Goal: Transaction & Acquisition: Purchase product/service

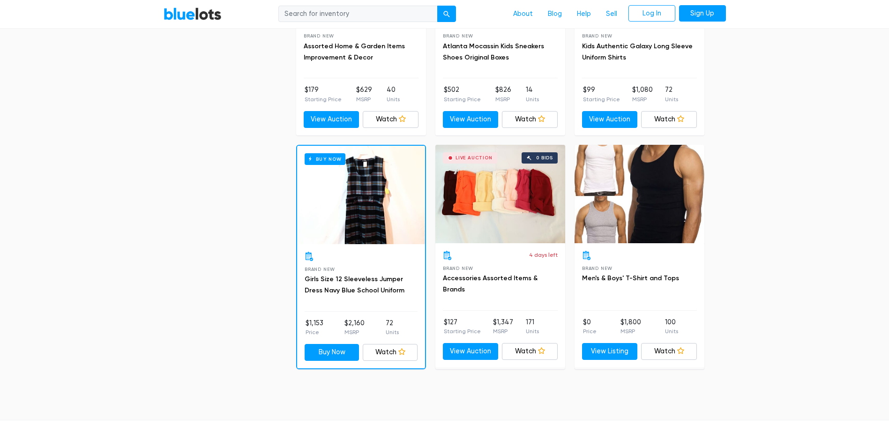
scroll to position [3891, 0]
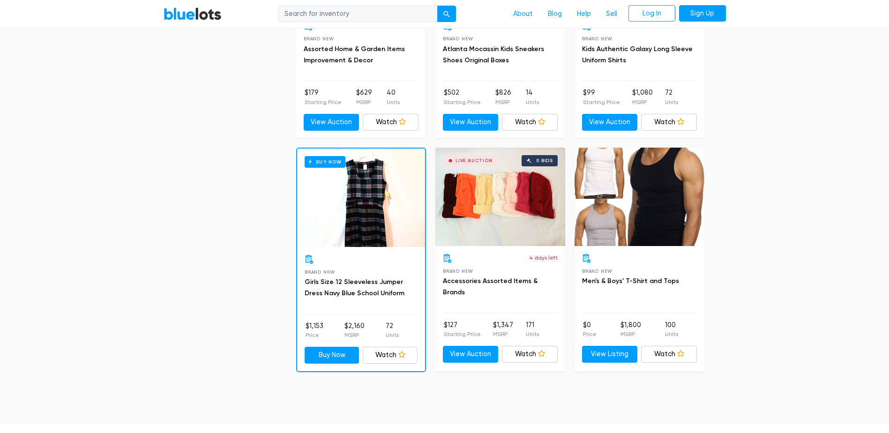
click at [617, 211] on div at bounding box center [640, 197] width 130 height 98
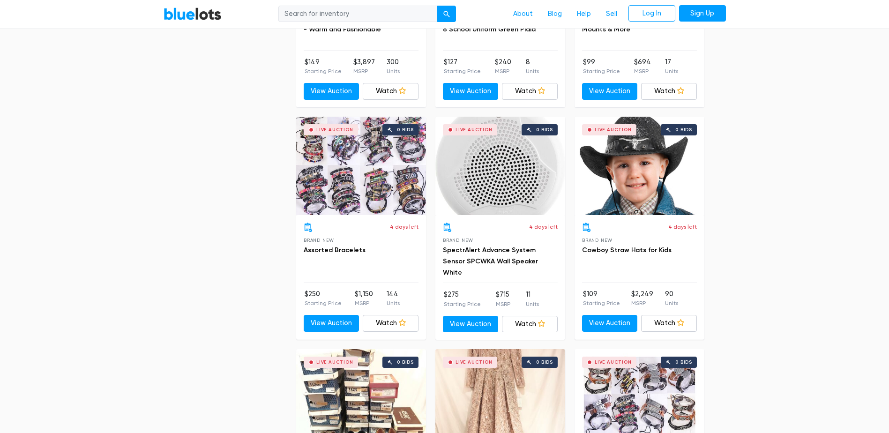
scroll to position [2344, 0]
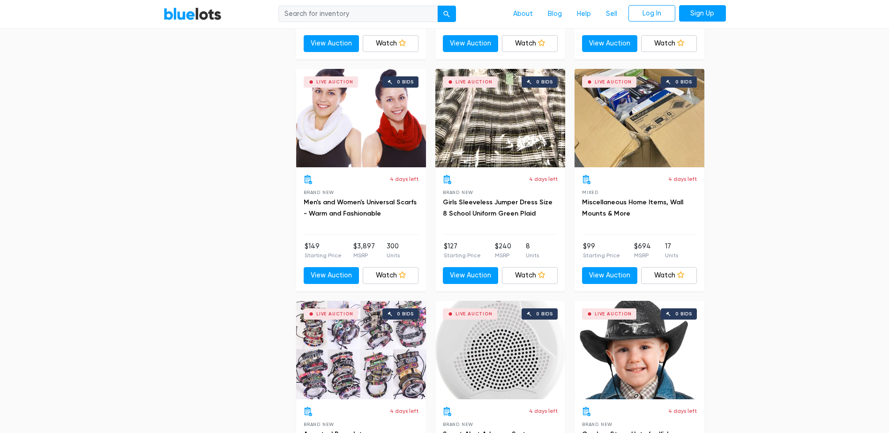
click at [336, 14] on input "search" at bounding box center [357, 14] width 159 height 17
type input "boots"
click at [444, 7] on button "submit" at bounding box center [446, 14] width 19 height 17
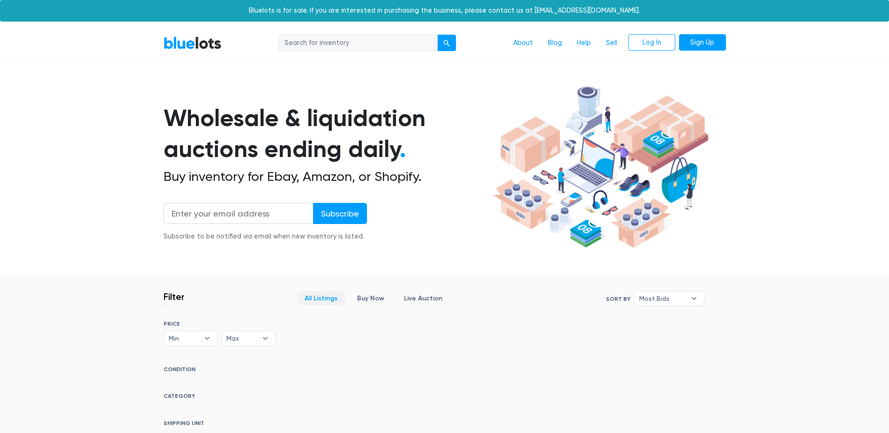
click at [389, 42] on input "search" at bounding box center [357, 43] width 159 height 17
type input "m1 carbine"
click at [443, 43] on button "submit" at bounding box center [446, 43] width 19 height 17
click at [364, 40] on input "search" at bounding box center [357, 43] width 159 height 17
type input "sneakers"
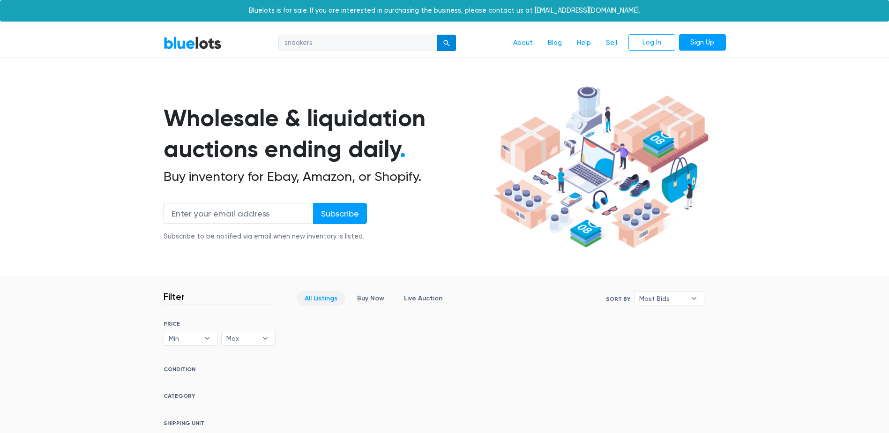
click at [449, 39] on button "submit" at bounding box center [446, 43] width 19 height 17
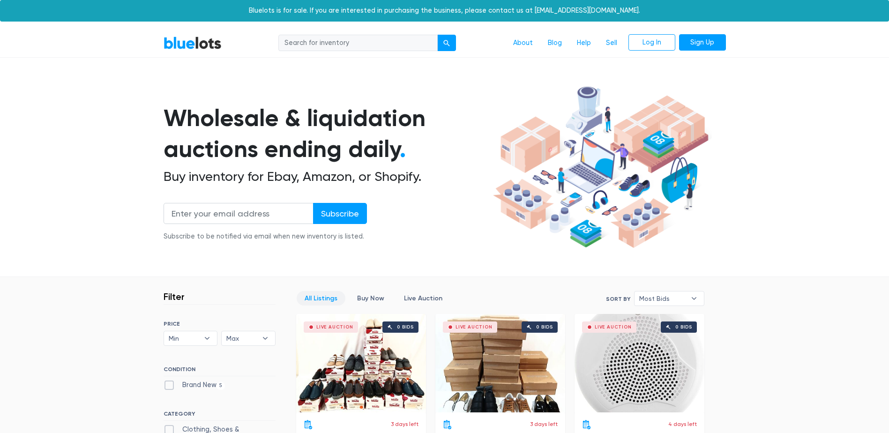
click at [373, 43] on input "search" at bounding box center [357, 43] width 159 height 17
type input "watches"
click at [456, 38] on button "submit" at bounding box center [446, 43] width 19 height 17
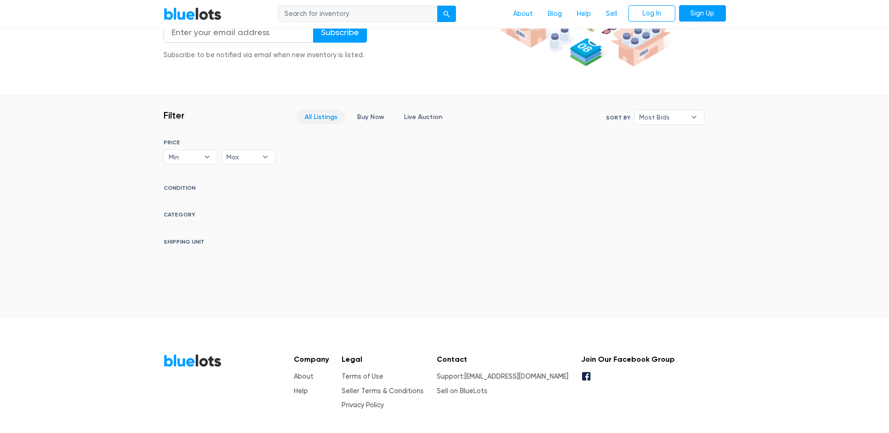
scroll to position [187, 0]
